Goal: Transaction & Acquisition: Purchase product/service

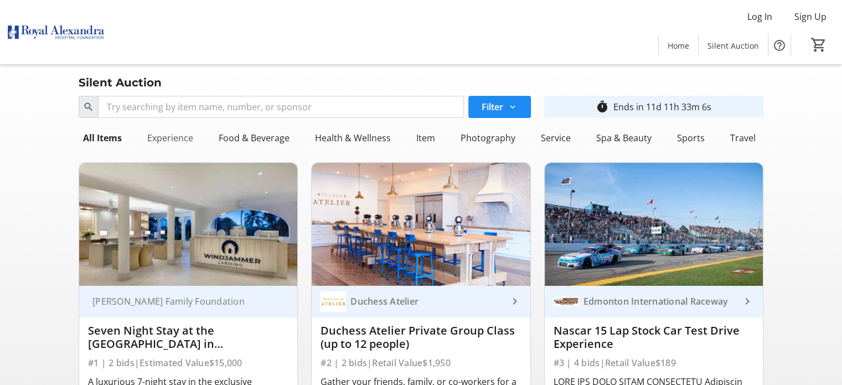
click at [179, 137] on div "Experience" at bounding box center [170, 138] width 55 height 22
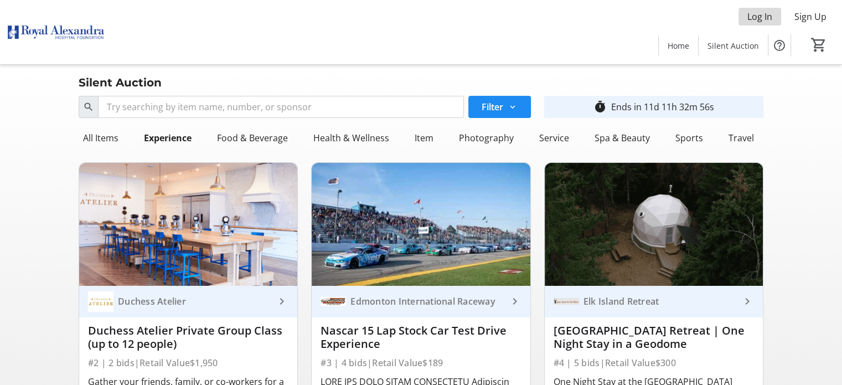
click at [755, 19] on span "Log In" at bounding box center [760, 16] width 25 height 13
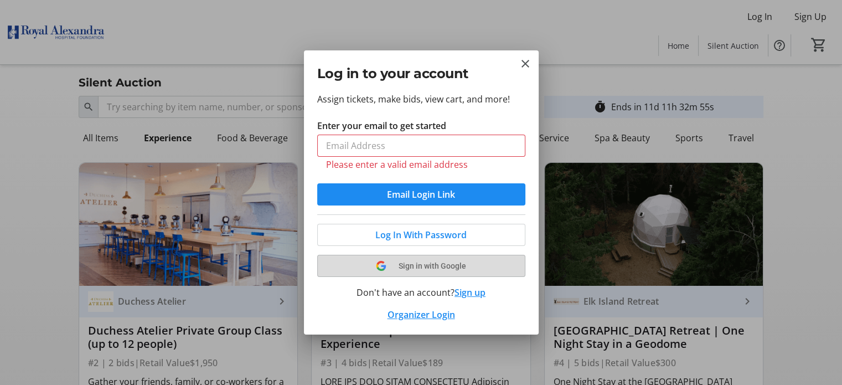
click at [405, 265] on button "Sign in with Google" at bounding box center [421, 266] width 208 height 22
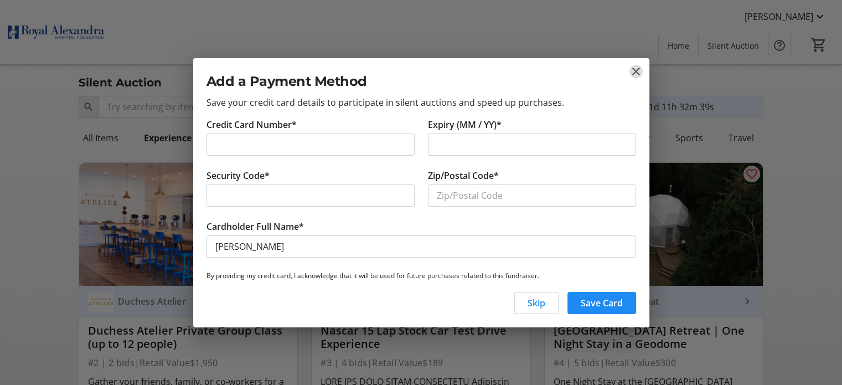
click at [636, 73] on mat-icon "close" at bounding box center [636, 71] width 13 height 13
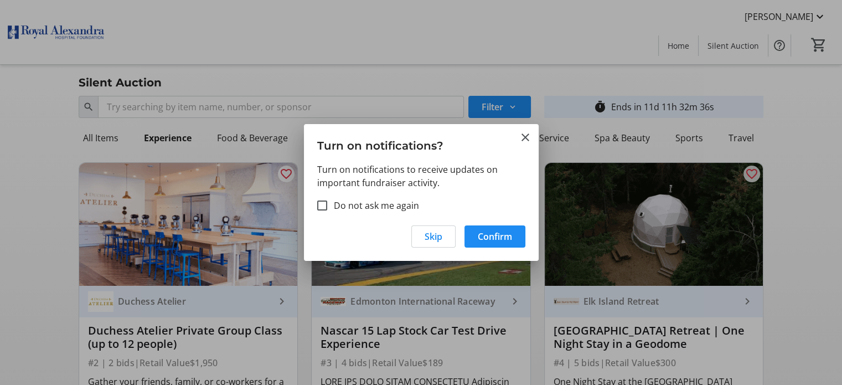
click at [396, 205] on label "Do not ask me again" at bounding box center [373, 205] width 92 height 13
click at [327, 205] on input "Do not ask me again" at bounding box center [322, 205] width 10 height 10
checkbox input "true"
click at [495, 234] on span "Confirm" at bounding box center [495, 236] width 34 height 13
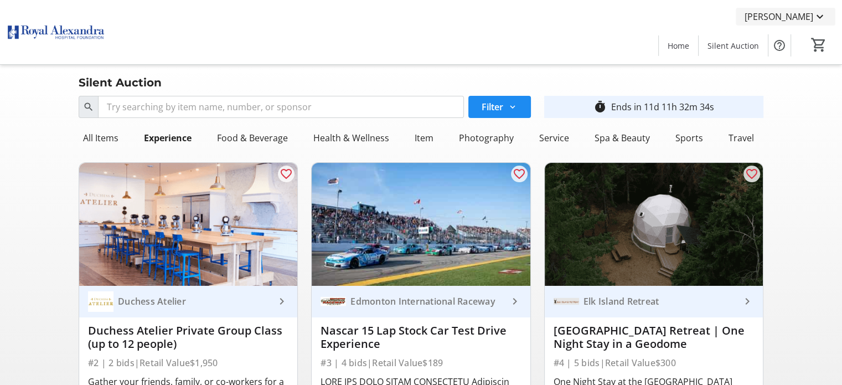
click at [782, 19] on span "[PERSON_NAME]" at bounding box center [779, 16] width 69 height 13
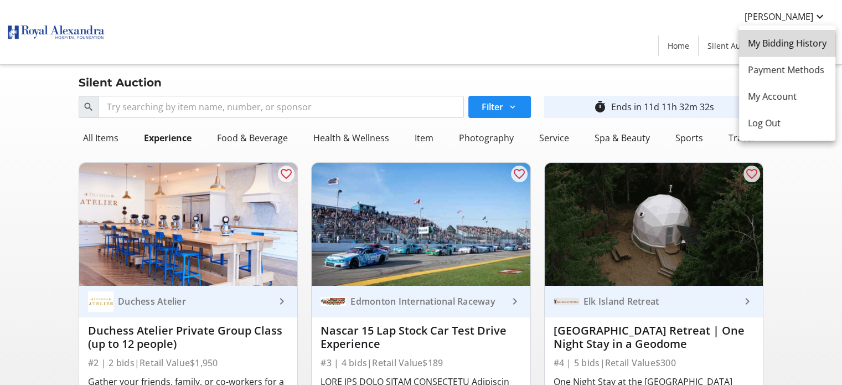
click at [770, 48] on span "My Bidding History" at bounding box center [787, 43] width 79 height 13
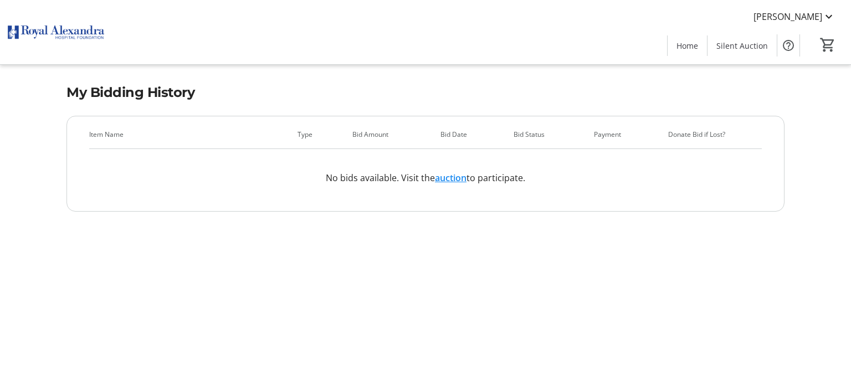
click at [66, 31] on img at bounding box center [56, 31] width 99 height 55
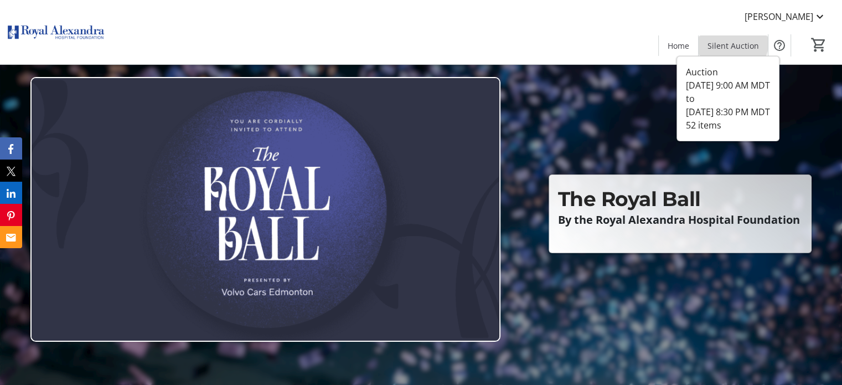
click at [726, 38] on span at bounding box center [733, 45] width 69 height 27
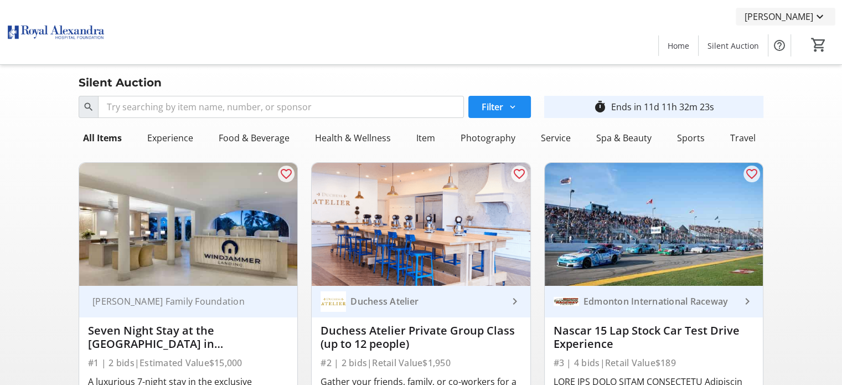
click at [792, 20] on span "[PERSON_NAME]" at bounding box center [779, 16] width 69 height 13
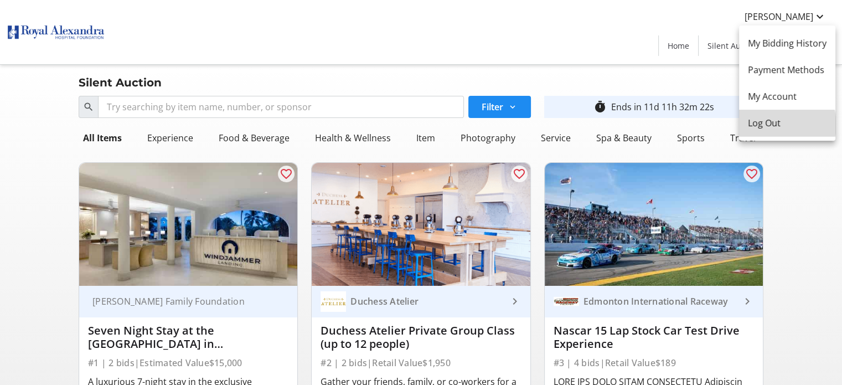
click at [772, 125] on span "Log Out" at bounding box center [787, 122] width 79 height 13
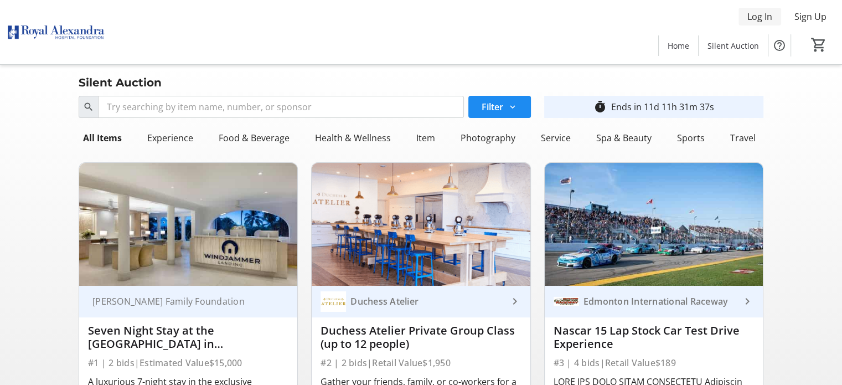
click at [762, 23] on span "Log In" at bounding box center [760, 16] width 25 height 13
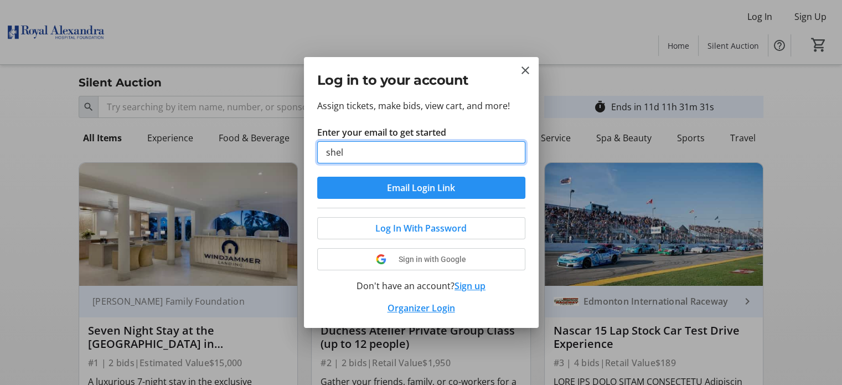
type input "[EMAIL_ADDRESS][DOMAIN_NAME]"
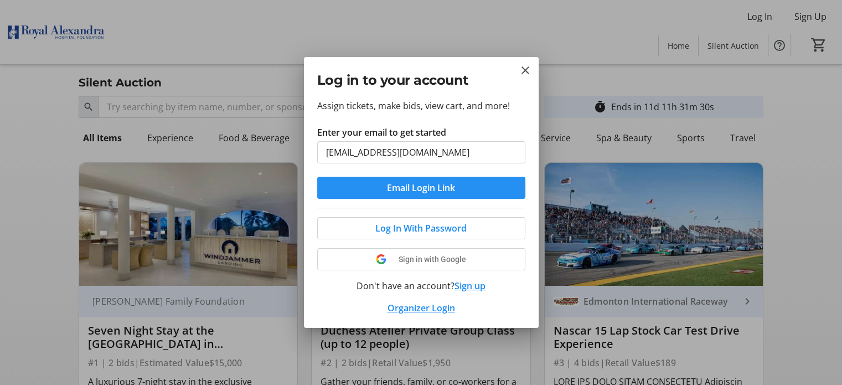
click at [388, 189] on span "Email Login Link" at bounding box center [421, 187] width 68 height 13
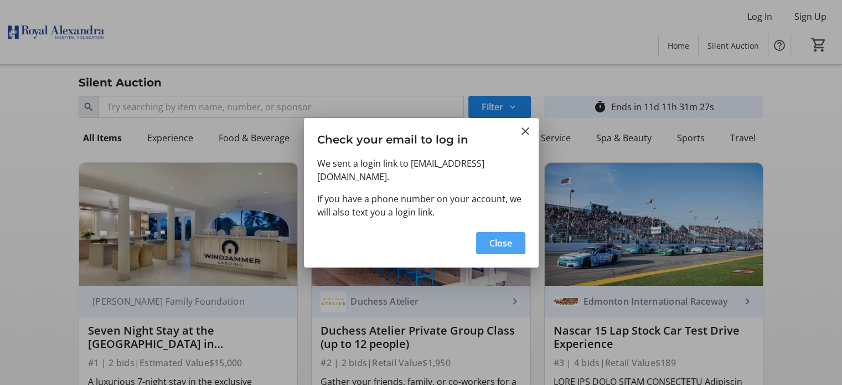
click at [489, 238] on span "Close" at bounding box center [500, 242] width 23 height 13
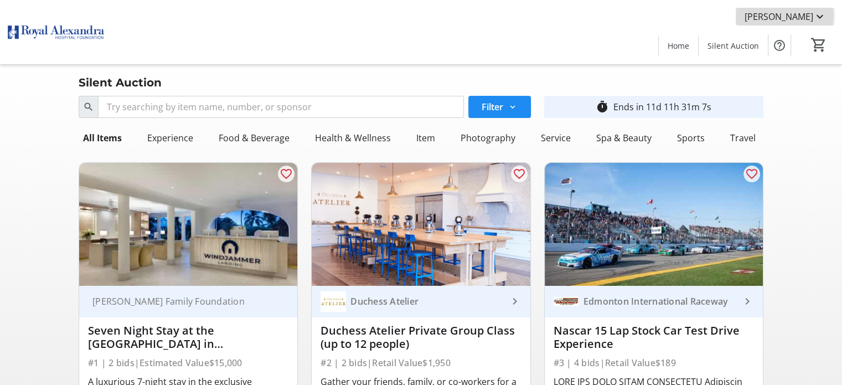
click at [793, 16] on span "[PERSON_NAME]" at bounding box center [779, 16] width 69 height 13
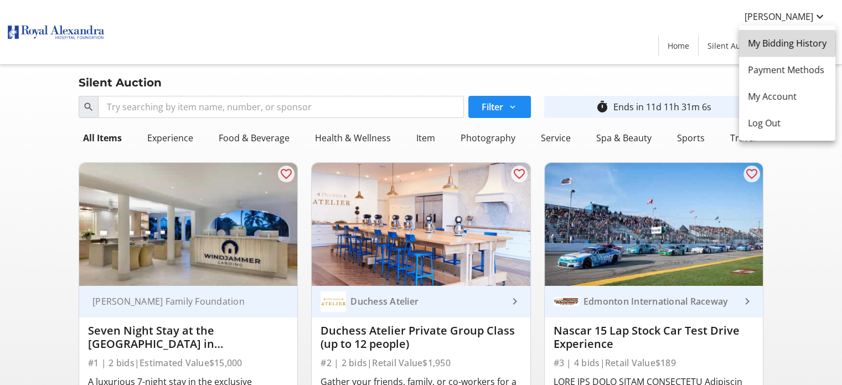
click at [777, 44] on span "My Bidding History" at bounding box center [787, 43] width 79 height 13
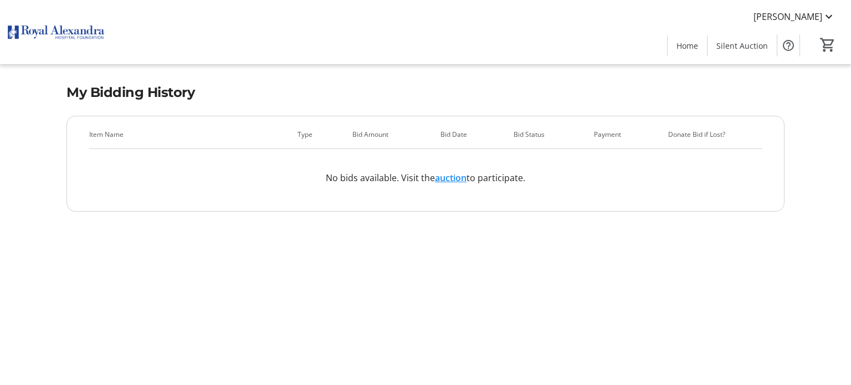
click at [87, 33] on img at bounding box center [56, 31] width 99 height 55
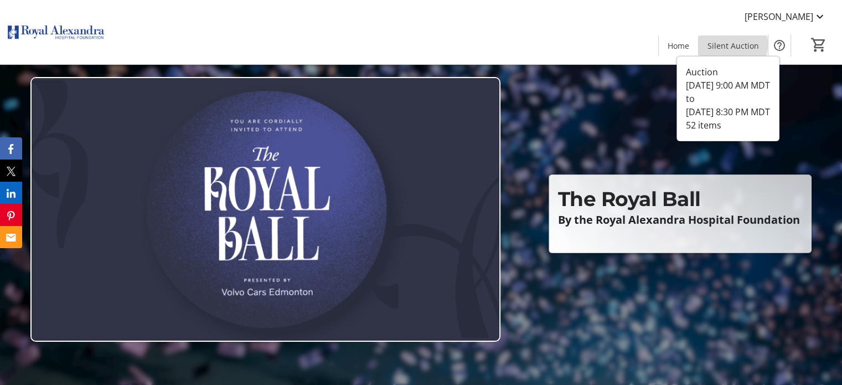
click at [734, 44] on span "Silent Auction" at bounding box center [733, 46] width 51 height 12
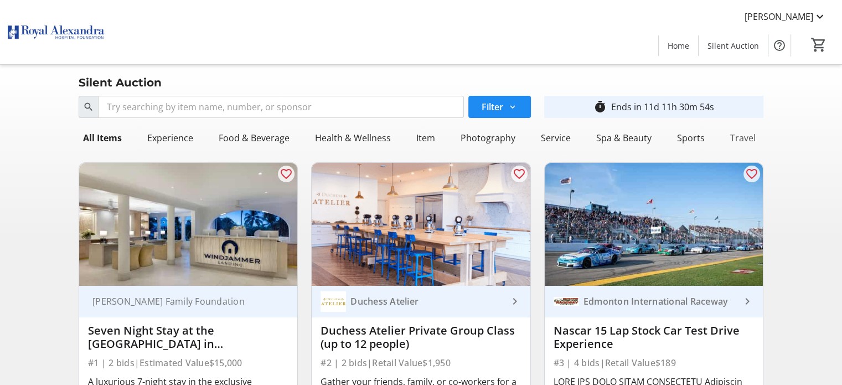
click at [746, 141] on div "Travel" at bounding box center [743, 138] width 34 height 22
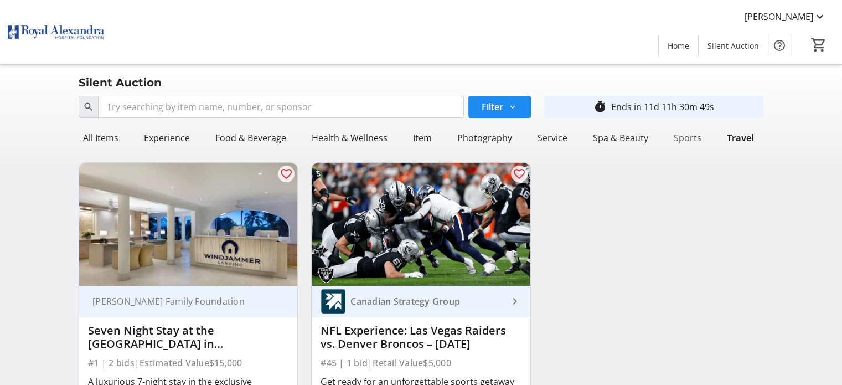
click at [682, 137] on div "Sports" at bounding box center [687, 138] width 37 height 22
